Goal: Task Accomplishment & Management: Use online tool/utility

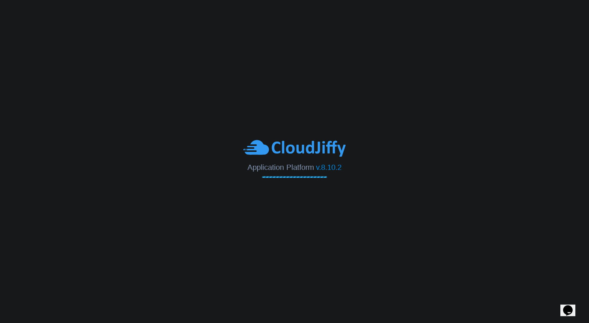
click at [345, 105] on body "Application Platform v.8.10.2" at bounding box center [294, 161] width 589 height 323
click at [350, 115] on body "Application Platform v.8.10.2" at bounding box center [294, 161] width 589 height 323
click at [354, 85] on body "Application Platform v.8.10.2" at bounding box center [294, 161] width 589 height 323
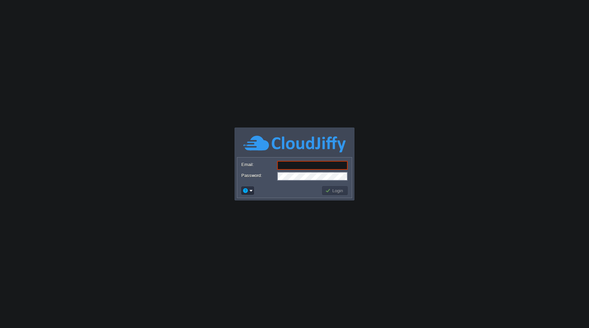
type input "[PERSON_NAME][EMAIL_ADDRESS][DOMAIN_NAME]"
click at [338, 190] on button "Login" at bounding box center [335, 190] width 20 height 6
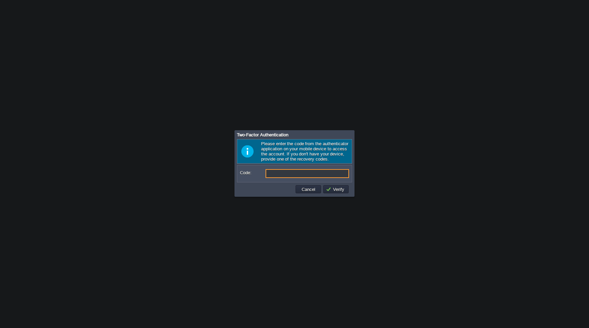
click at [324, 178] on input "Code:" at bounding box center [308, 173] width 84 height 9
type input "077680"
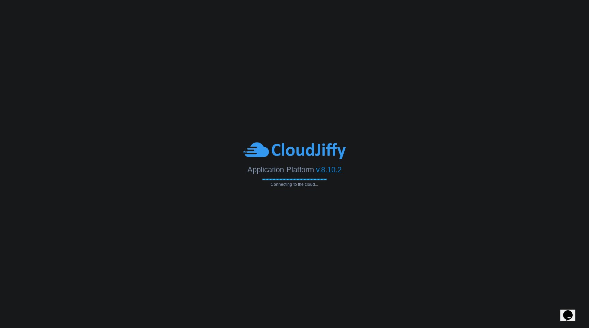
click at [320, 82] on body "Application Platform v.8.10.2 Connecting to the cloud... Email: [PERSON_NAME][E…" at bounding box center [294, 164] width 589 height 328
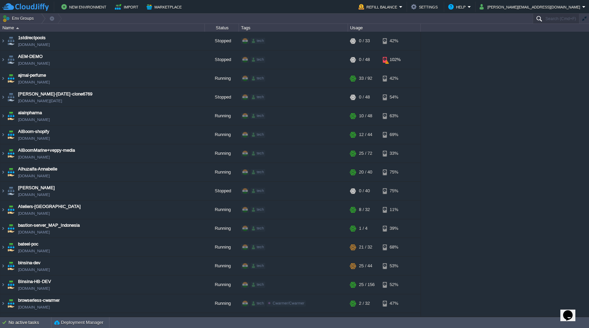
click at [544, 15] on input "Search (Cmd+F)" at bounding box center [556, 19] width 47 height 10
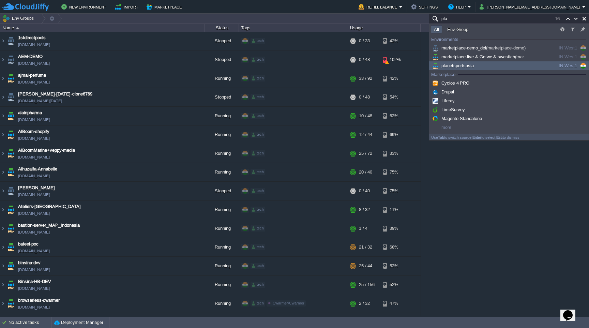
type input "pla"
click at [523, 67] on div "planetsportsasia" at bounding box center [482, 65] width 103 height 7
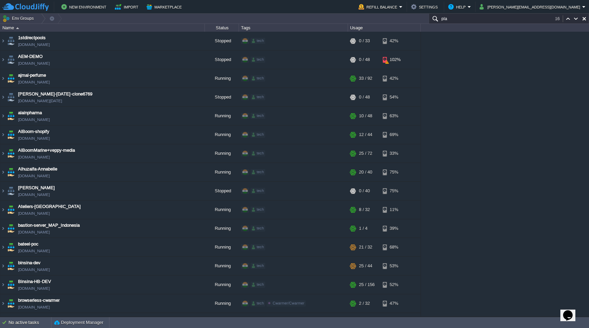
scroll to position [1578, 0]
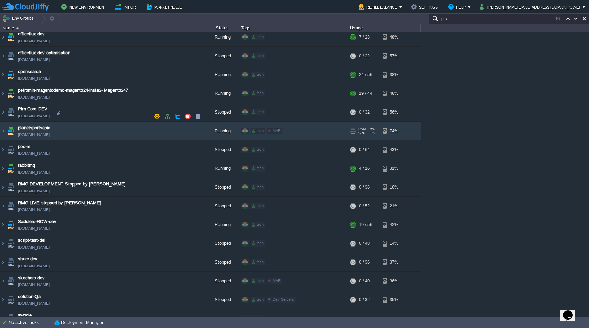
click at [6, 122] on img at bounding box center [11, 131] width 10 height 18
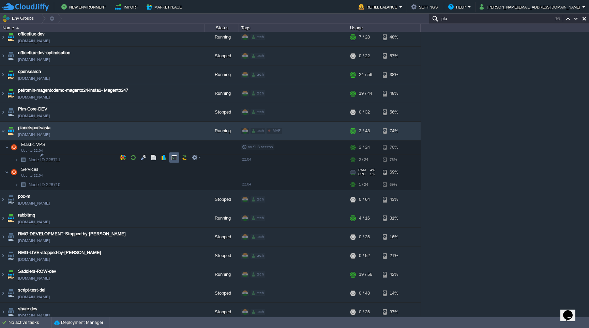
click at [174, 153] on td at bounding box center [174, 157] width 10 height 10
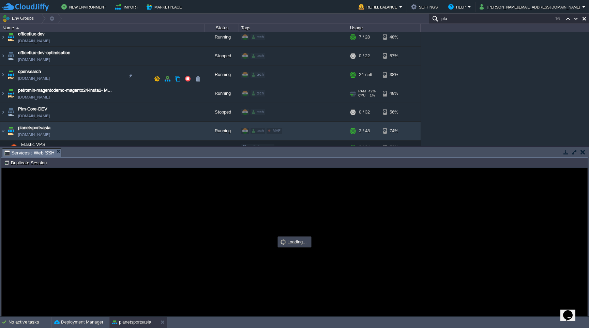
scroll to position [0, 0]
type input "#000000"
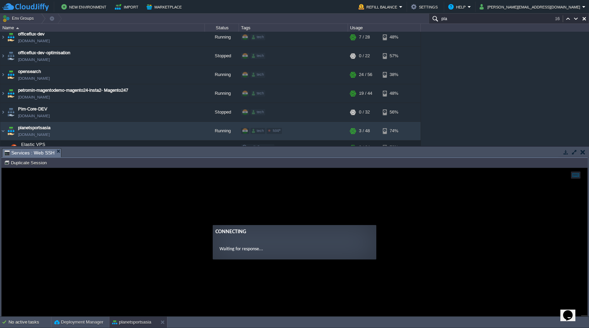
click at [405, 198] on guac-modal "Connecting Waiting for response..." at bounding box center [295, 242] width 586 height 148
click at [327, 218] on guac-modal "Connecting Waiting for response..." at bounding box center [295, 242] width 586 height 148
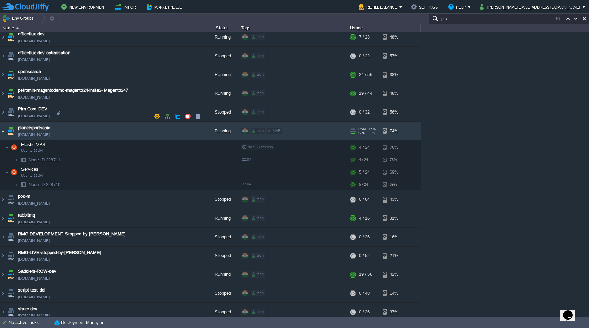
click at [1, 122] on img at bounding box center [2, 131] width 5 height 18
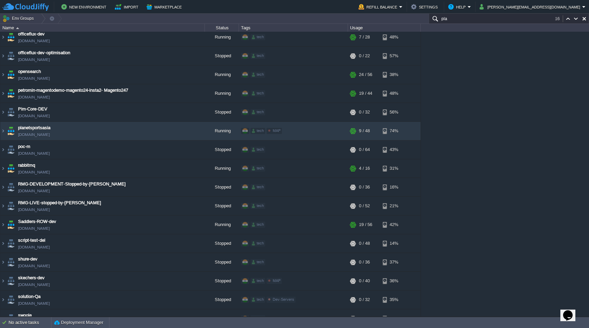
click at [466, 106] on div "1stdirectpools [DOMAIN_NAME] Stopped tech + Add to Env Group RAM 0% CPU 0% 0 / …" at bounding box center [294, 174] width 589 height 285
